Goal: Task Accomplishment & Management: Use online tool/utility

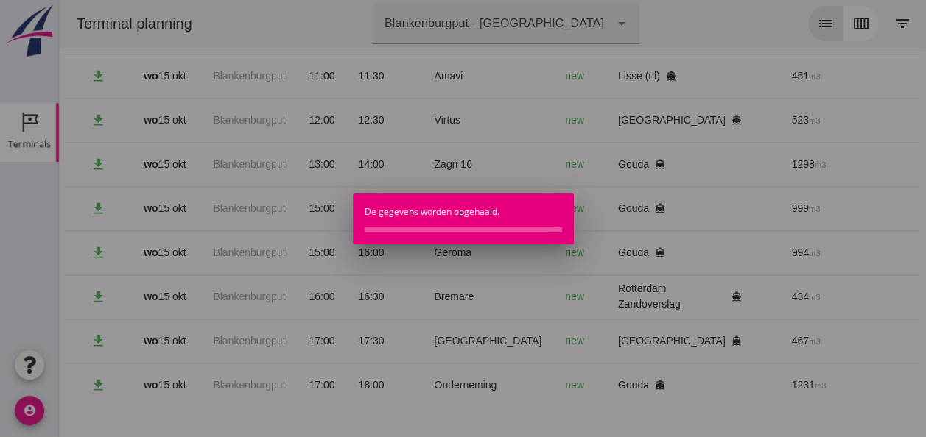
scroll to position [0, 394]
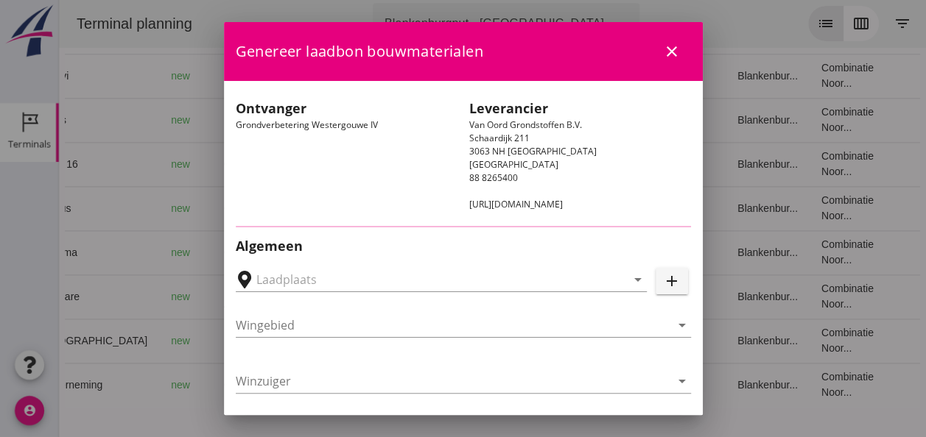
type input "Loswal Fa. J. Bos&Zonen, [GEOGRAPHIC_DATA]"
type input "Zagri 16"
type input "[PERSON_NAME]"
type input "1298"
type input "Ophoogzand (6120)"
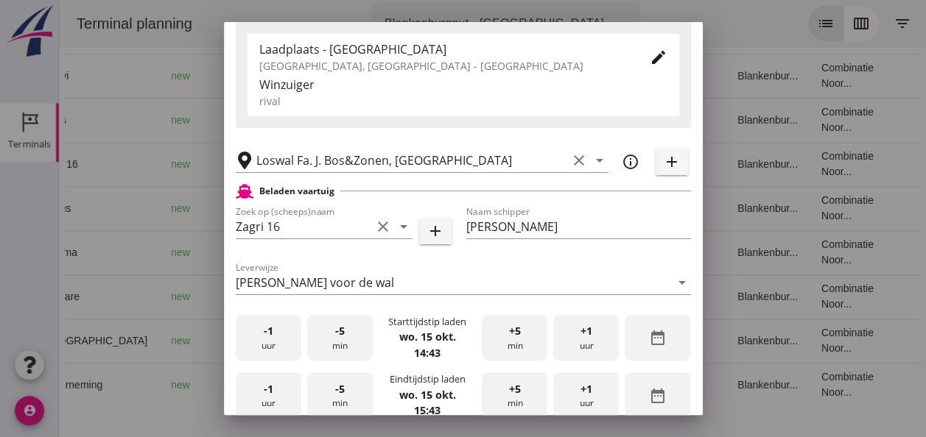
scroll to position [368, 0]
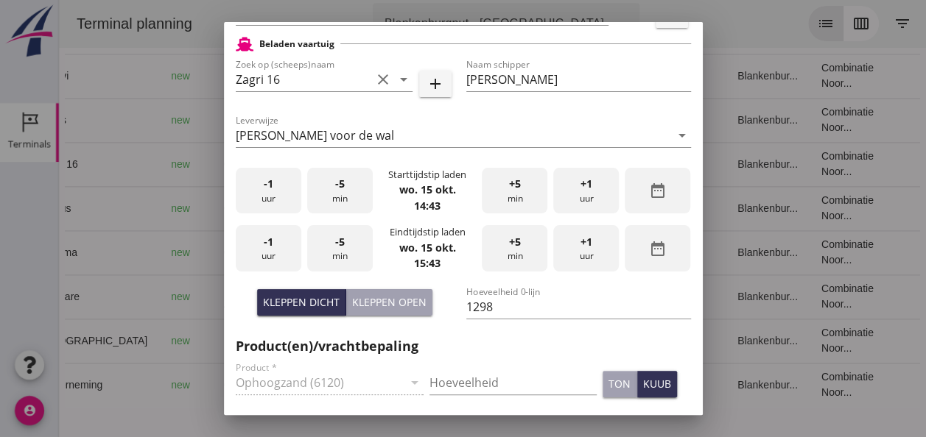
click at [267, 199] on div "-1 uur" at bounding box center [269, 191] width 66 height 46
click at [335, 197] on div "-5 min" at bounding box center [340, 191] width 66 height 46
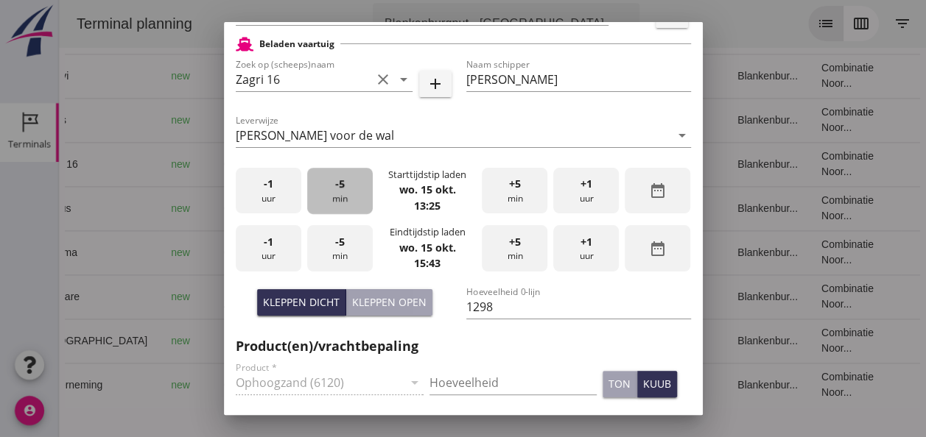
click at [335, 197] on div "-5 min" at bounding box center [340, 191] width 66 height 46
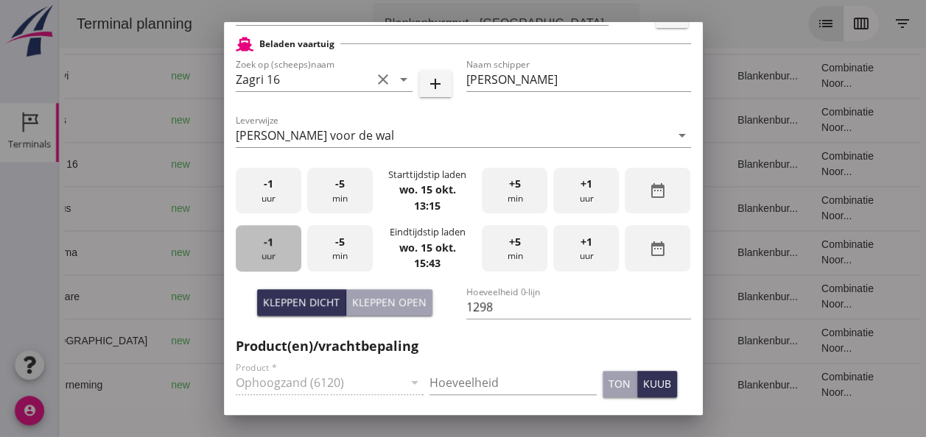
click at [281, 255] on div "-1 uur" at bounding box center [269, 248] width 66 height 46
click at [335, 255] on div "-5 min" at bounding box center [340, 248] width 66 height 46
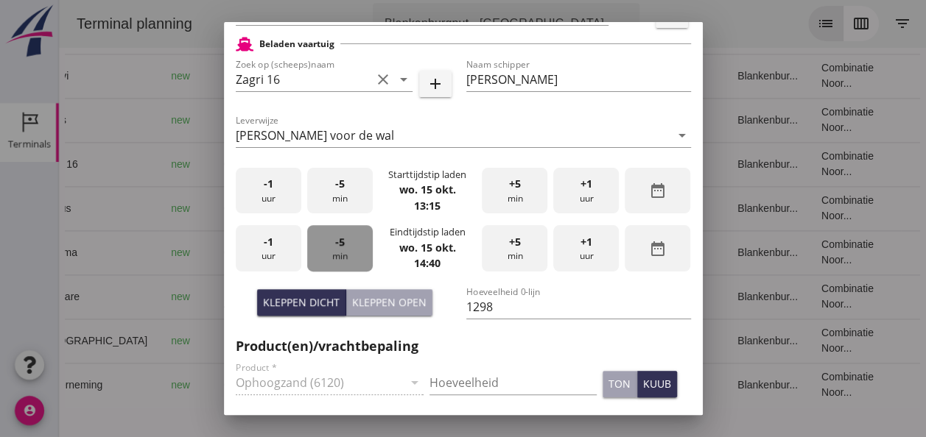
click at [335, 255] on div "-5 min" at bounding box center [340, 248] width 66 height 46
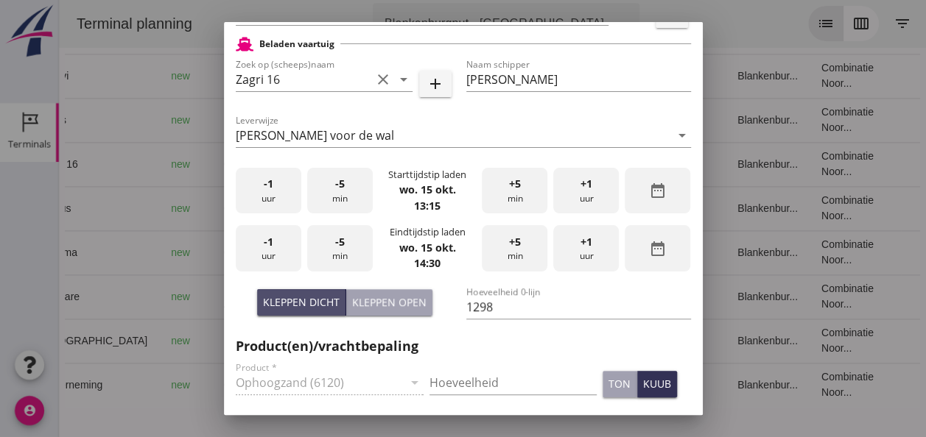
click at [311, 305] on div "Kleppen dicht" at bounding box center [301, 302] width 77 height 15
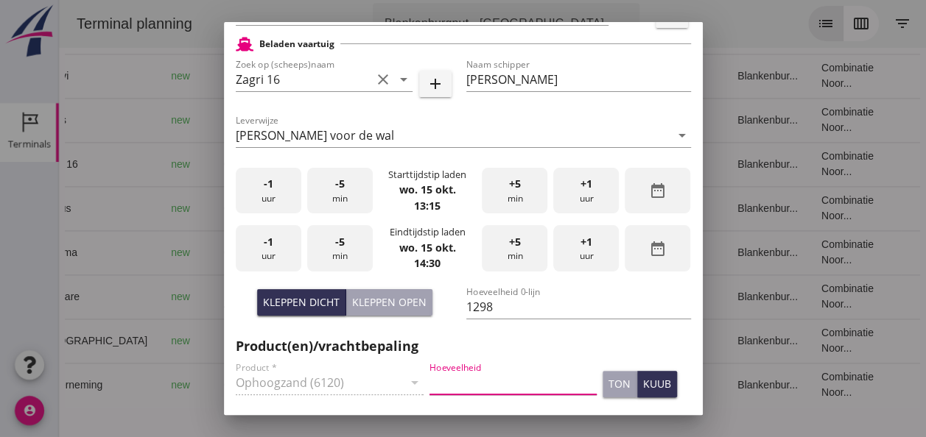
click at [451, 375] on input "Hoeveelheid" at bounding box center [512, 383] width 167 height 24
type input "1298"
click at [643, 382] on div "kuub" at bounding box center [657, 383] width 28 height 15
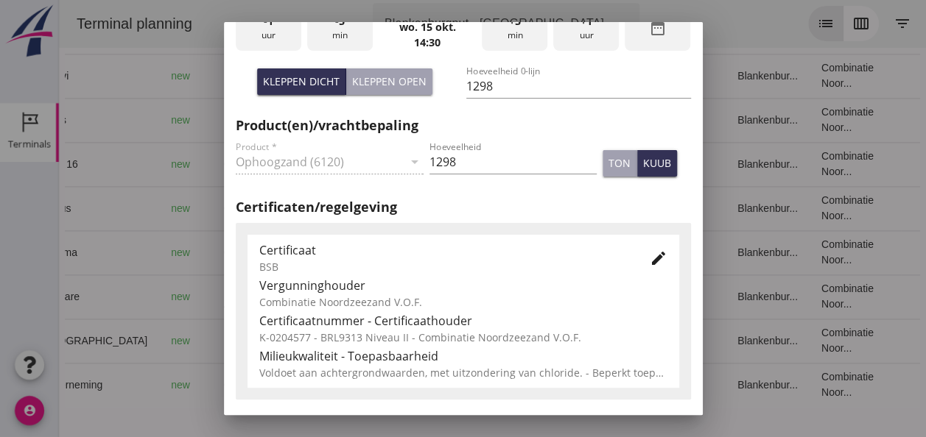
click at [652, 265] on icon "edit" at bounding box center [659, 259] width 18 height 18
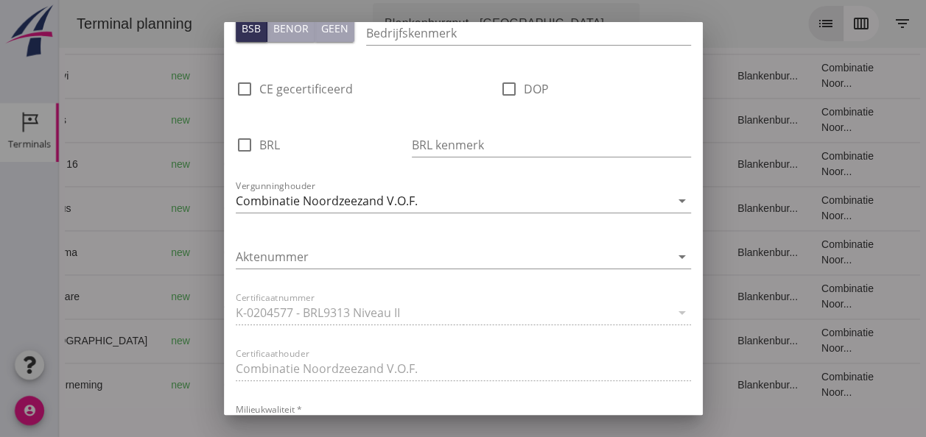
scroll to position [957, 0]
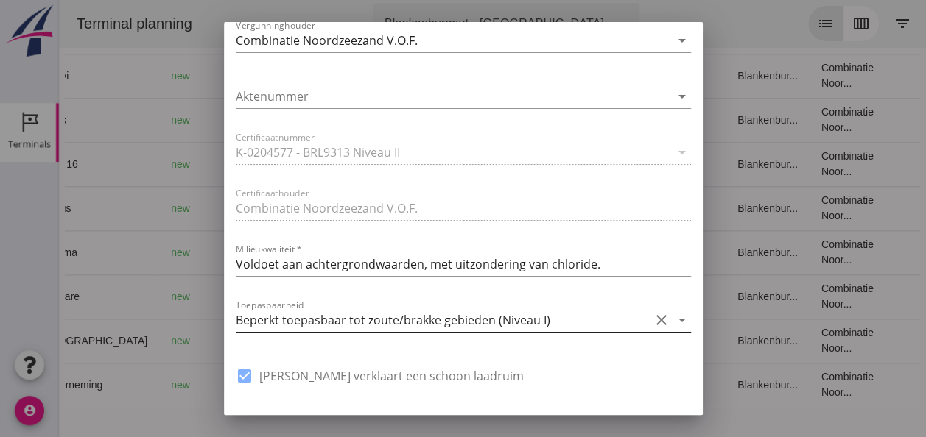
click at [673, 319] on icon "arrow_drop_down" at bounding box center [682, 321] width 18 height 18
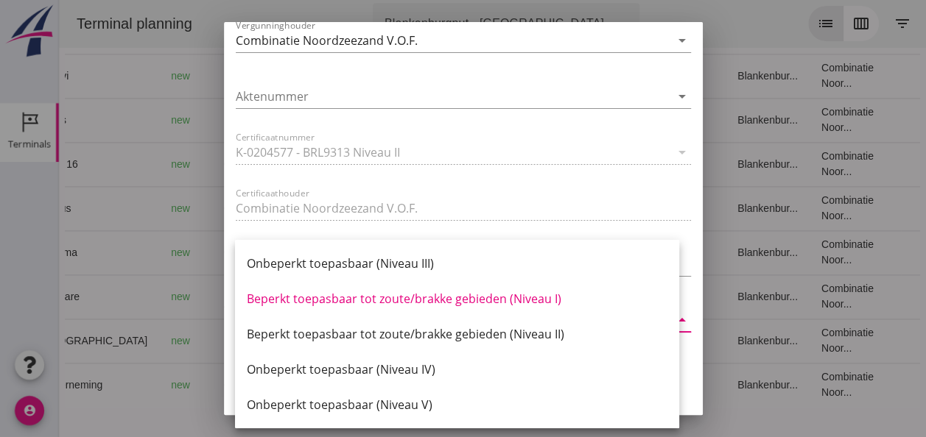
click at [546, 337] on div "Beperkt toepasbaar tot zoute/brakke gebieden (Niveau II)" at bounding box center [457, 334] width 420 height 18
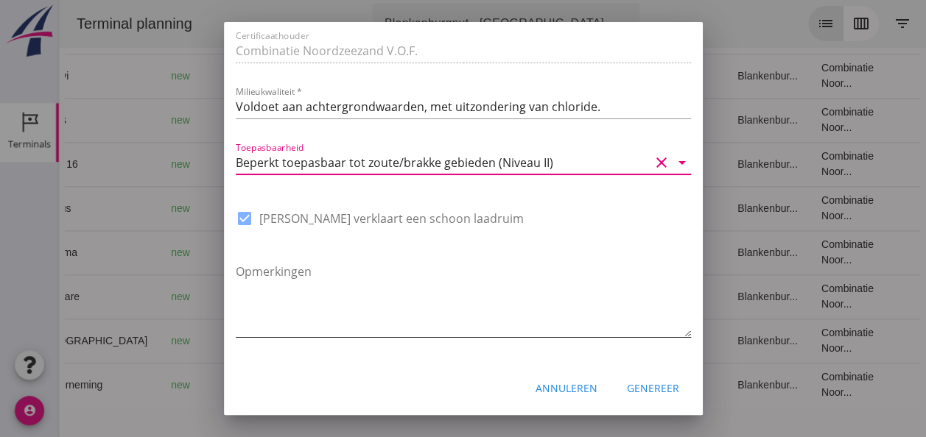
scroll to position [1116, 0]
click at [647, 392] on div "Genereer" at bounding box center [653, 387] width 52 height 15
